Goal: Task Accomplishment & Management: Use online tool/utility

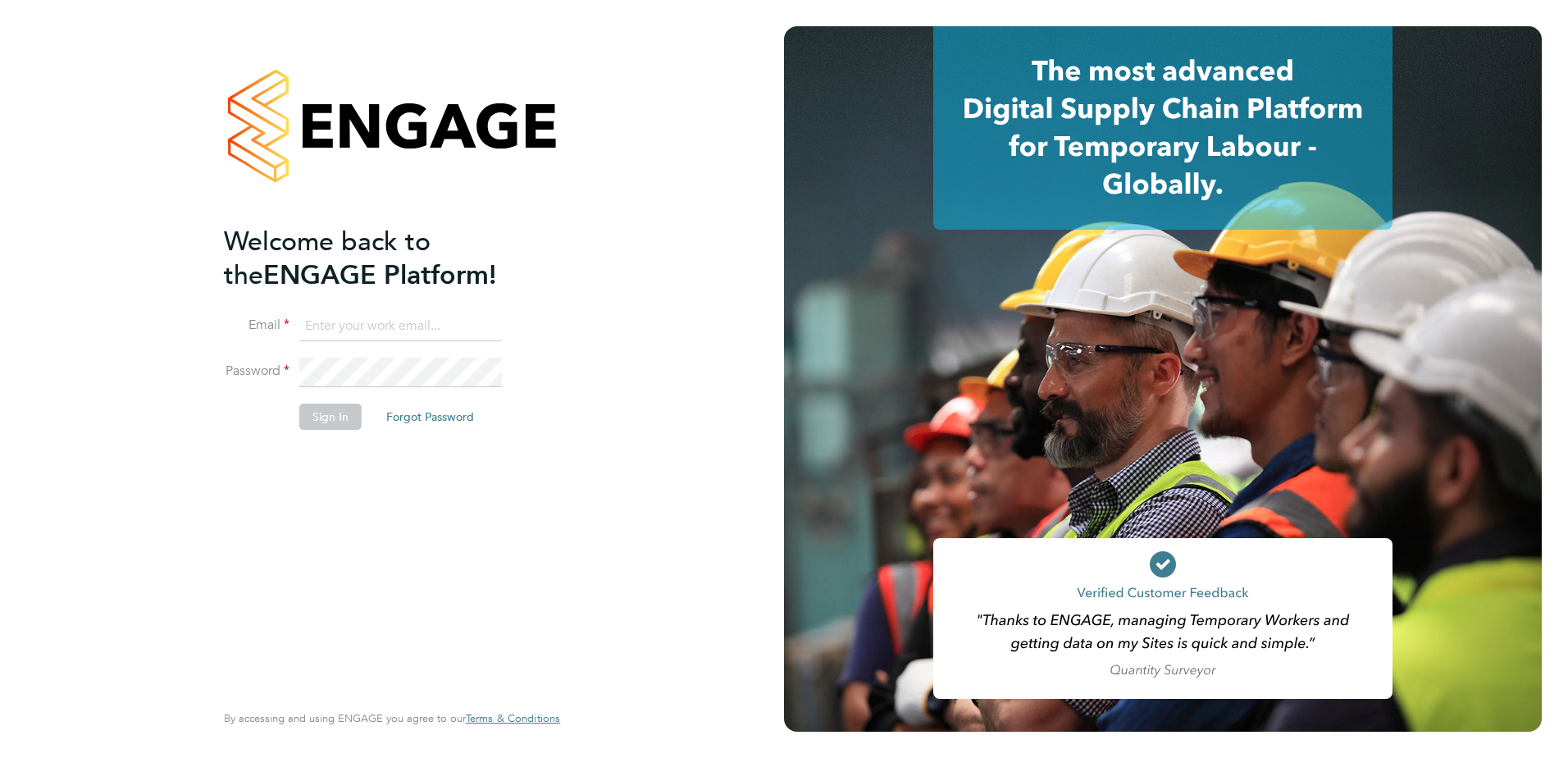
click at [393, 325] on input at bounding box center [401, 326] width 203 height 30
type input "[PERSON_NAME][EMAIL_ADDRESS][DOMAIN_NAME]"
click at [477, 311] on input "[PERSON_NAME][EMAIL_ADDRESS][DOMAIN_NAME]" at bounding box center [401, 326] width 203 height 30
click at [393, 323] on input at bounding box center [401, 326] width 203 height 30
type input "[PERSON_NAME][EMAIL_ADDRESS][DOMAIN_NAME]"
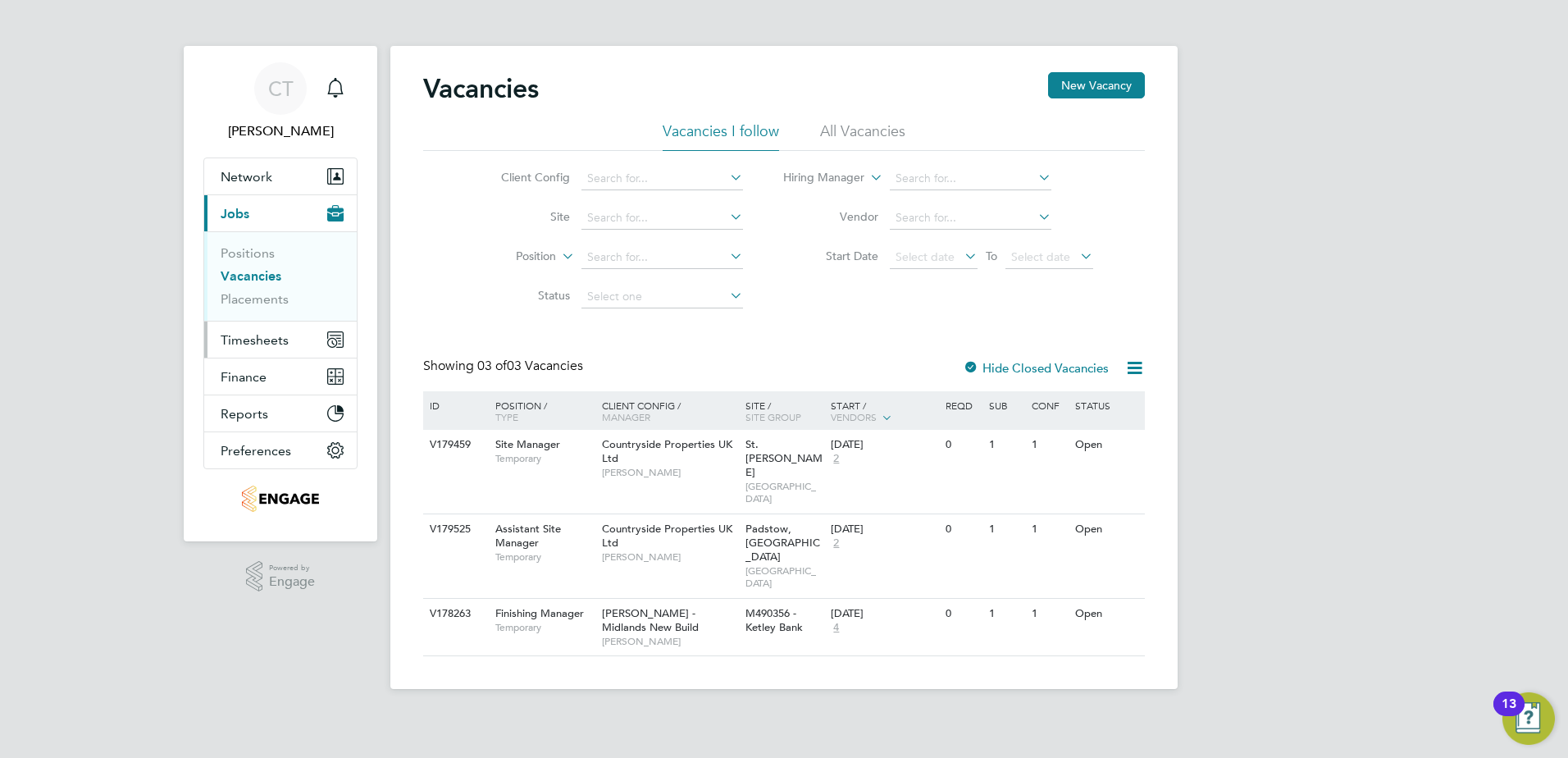
click at [258, 340] on span "Timesheets" at bounding box center [254, 340] width 68 height 16
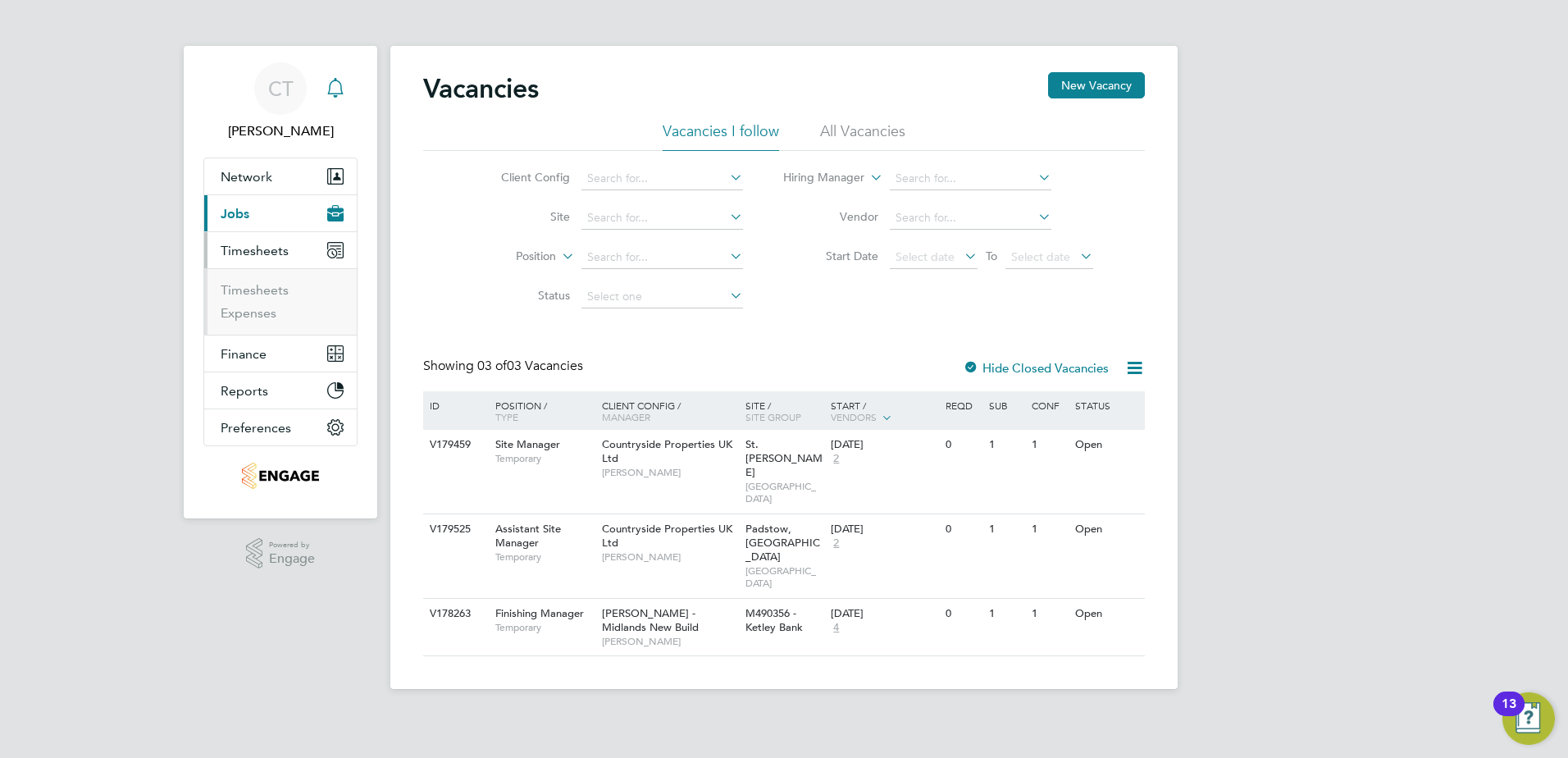
click at [335, 92] on icon "Main navigation" at bounding box center [335, 88] width 20 height 20
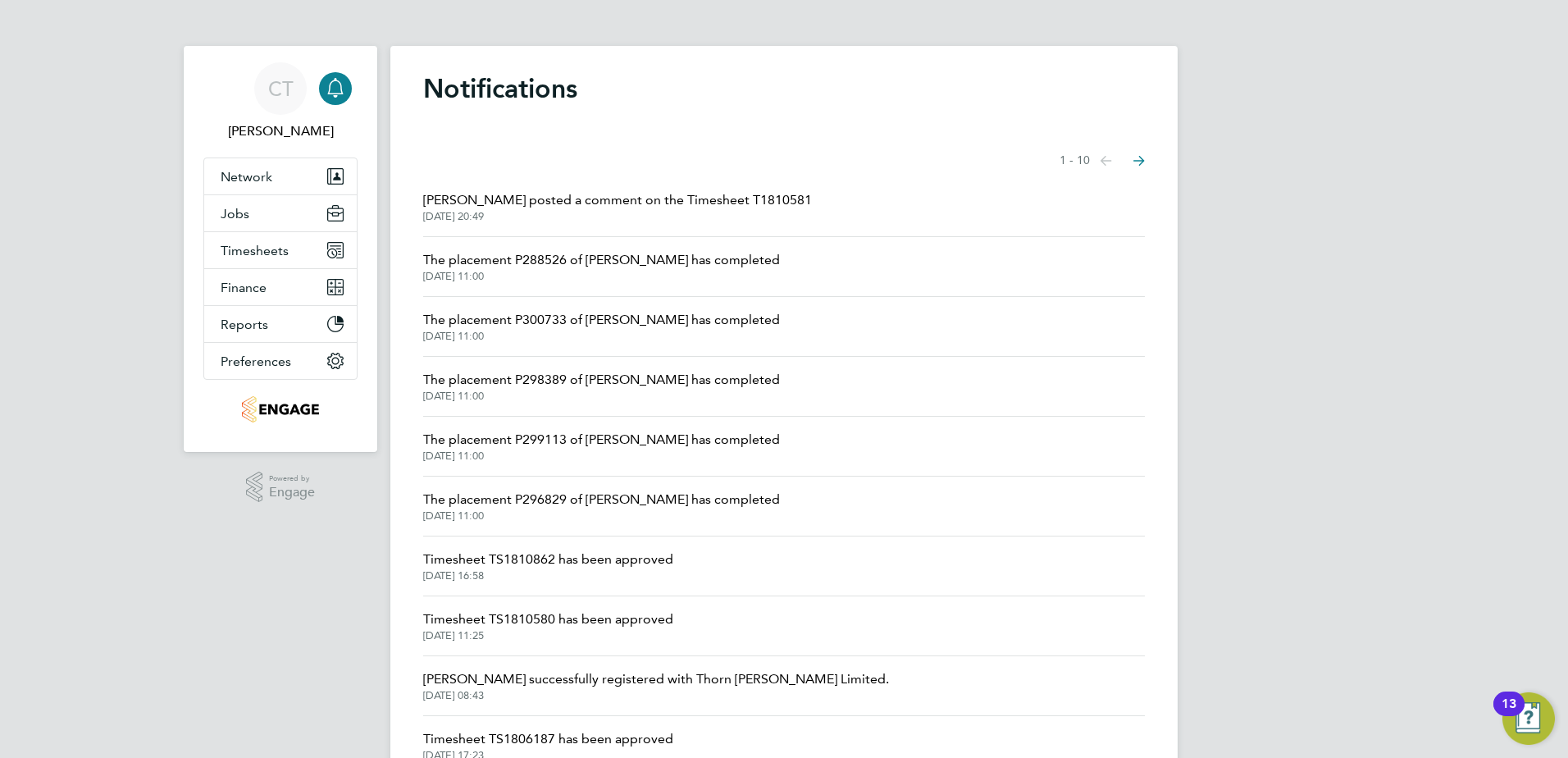
click at [649, 562] on span "Timesheet TS1810862 has been approved" at bounding box center [548, 560] width 250 height 20
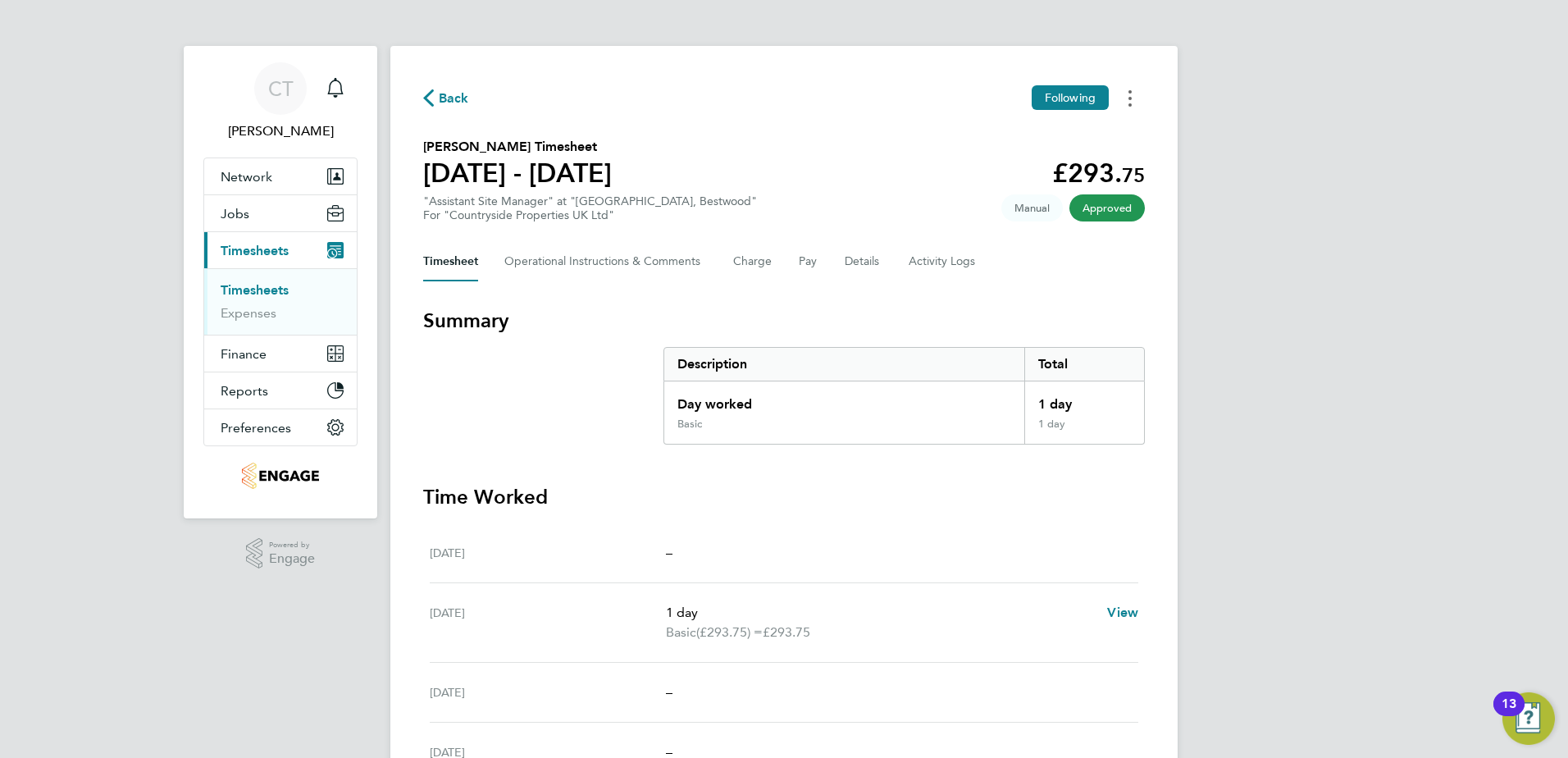
click at [1132, 100] on button "Timesheets Menu" at bounding box center [1130, 99] width 30 height 26
click at [1053, 133] on link "Download timesheet" at bounding box center [1047, 134] width 197 height 33
